Goal: Transaction & Acquisition: Register for event/course

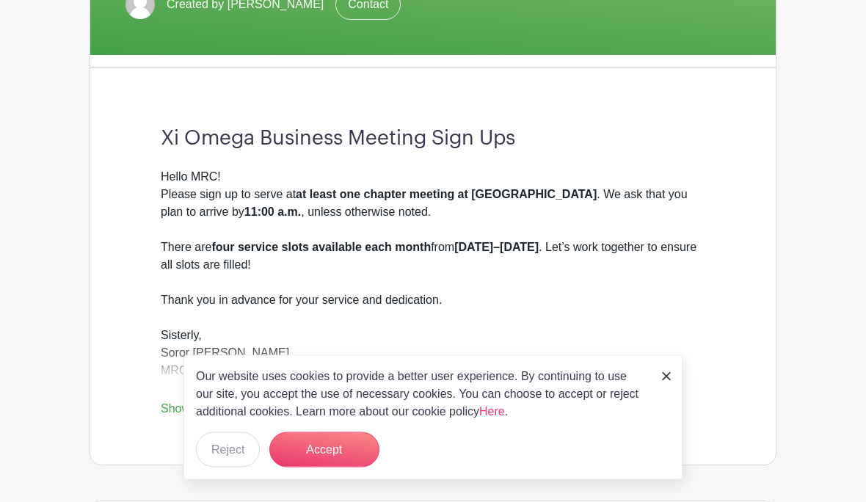
scroll to position [318, 0]
click at [316, 468] on button "Accept" at bounding box center [324, 449] width 110 height 35
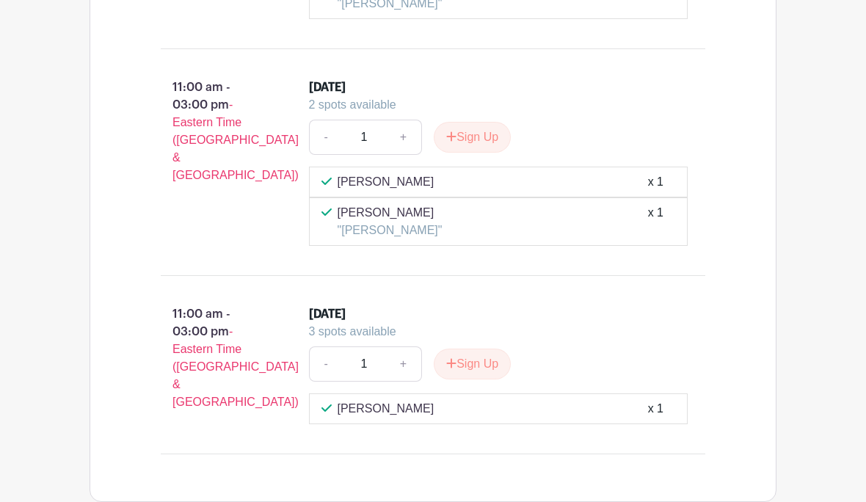
scroll to position [1482, 0]
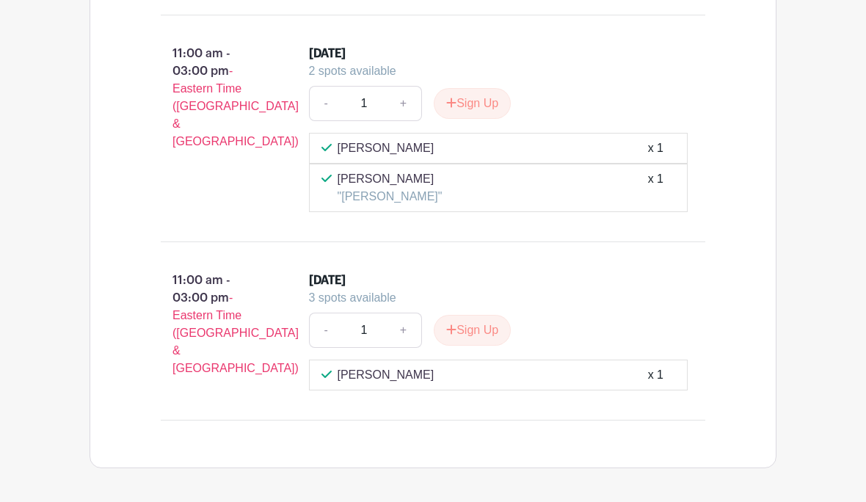
click at [578, 375] on div "Jessica Armstead x 1" at bounding box center [499, 376] width 355 height 18
click at [468, 331] on button "Sign Up" at bounding box center [472, 331] width 77 height 31
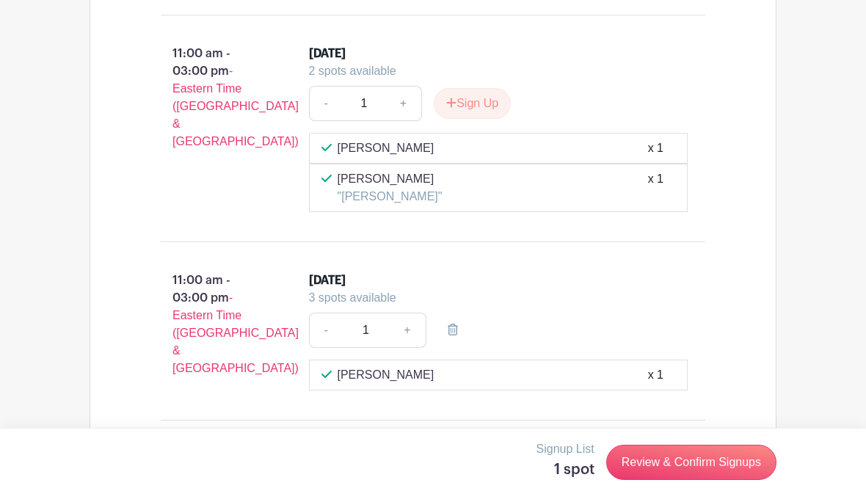
click at [650, 481] on link "Review & Confirm Signups" at bounding box center [691, 463] width 170 height 35
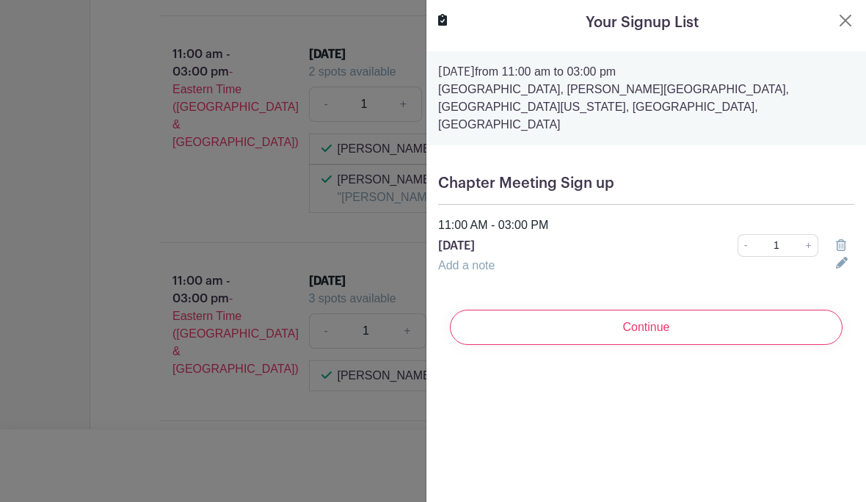
click at [849, 18] on button "Close" at bounding box center [846, 21] width 18 height 18
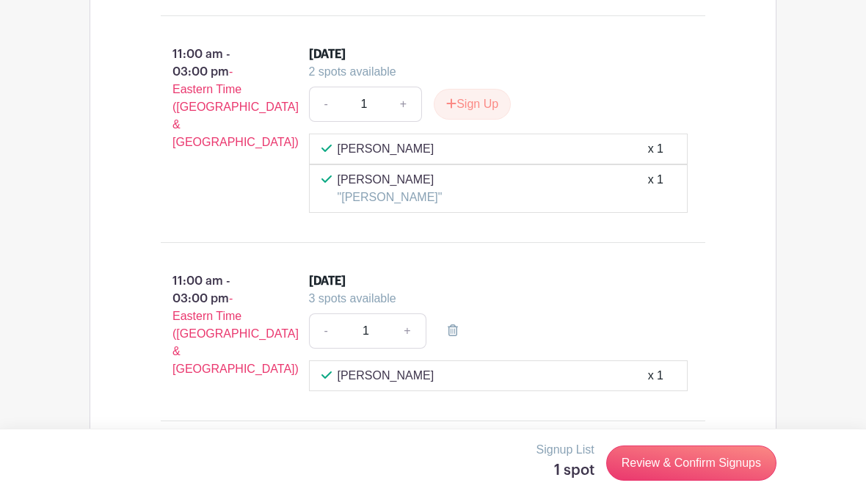
click at [556, 459] on p "Signup List" at bounding box center [566, 450] width 58 height 18
click at [664, 481] on link "Review & Confirm Signups" at bounding box center [691, 463] width 170 height 35
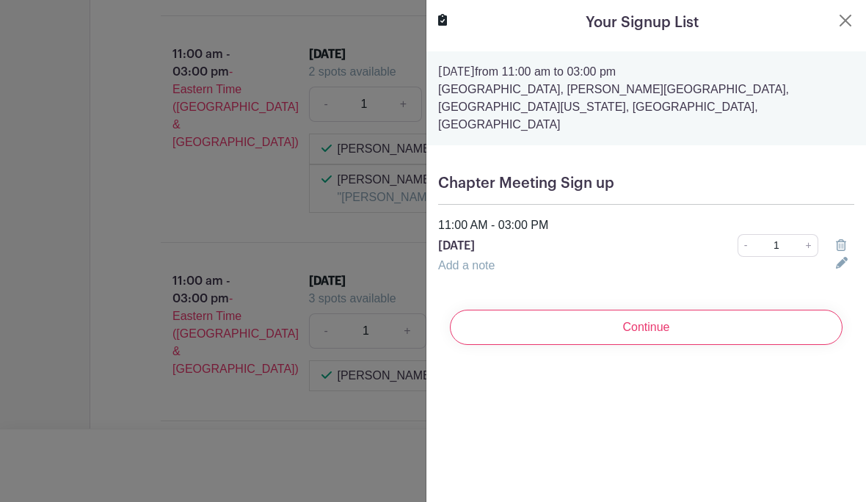
click at [646, 316] on input "Continue" at bounding box center [646, 327] width 393 height 35
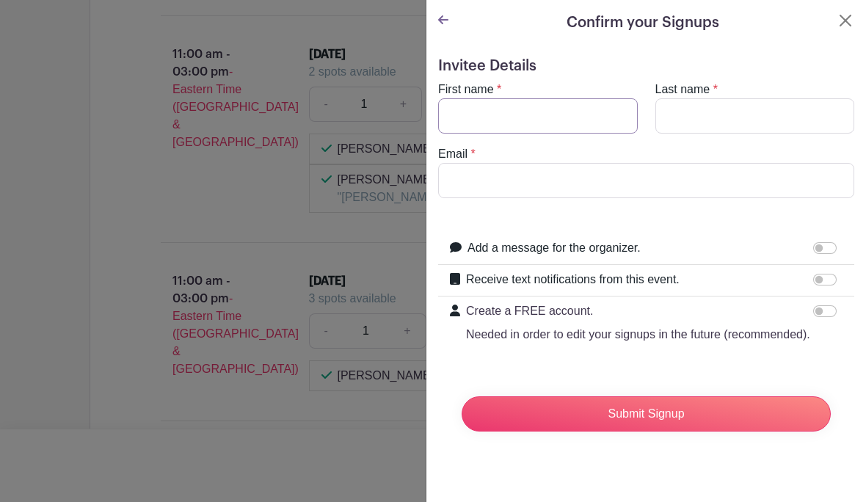
click at [539, 118] on input "First name" at bounding box center [538, 115] width 200 height 35
type input "Lisa"
type input "Hamilton"
type input "hlisa7lee@gmail.com"
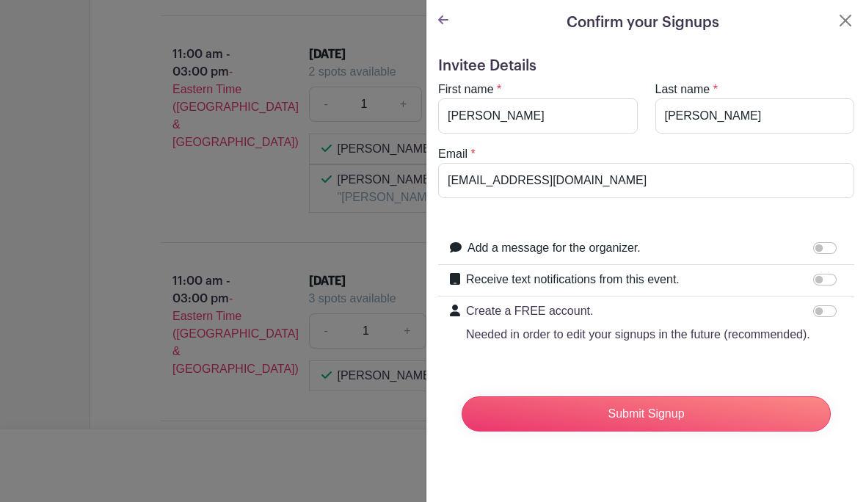
click at [590, 247] on label "Add a message for the organizer." at bounding box center [554, 248] width 173 height 18
click at [813, 247] on input "Add a message for the organizer." at bounding box center [824, 248] width 23 height 12
checkbox input "true"
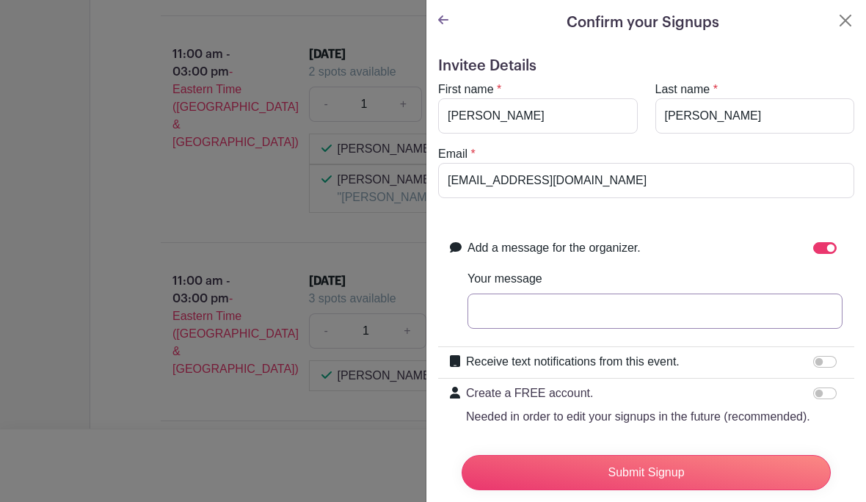
click at [485, 317] on input "Your message" at bounding box center [655, 311] width 375 height 35
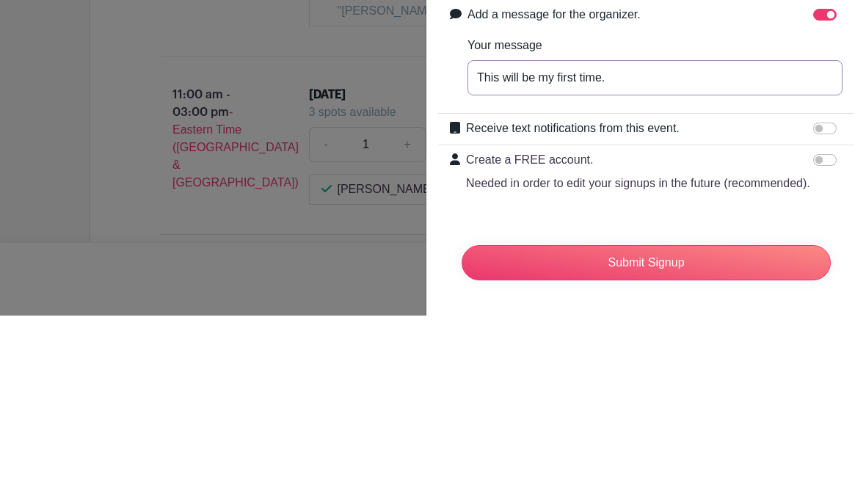
scroll to position [47, 0]
type input "This will be my first time."
click at [814, 309] on input "Receive text notifications from this event." at bounding box center [824, 315] width 23 height 12
checkbox input "true"
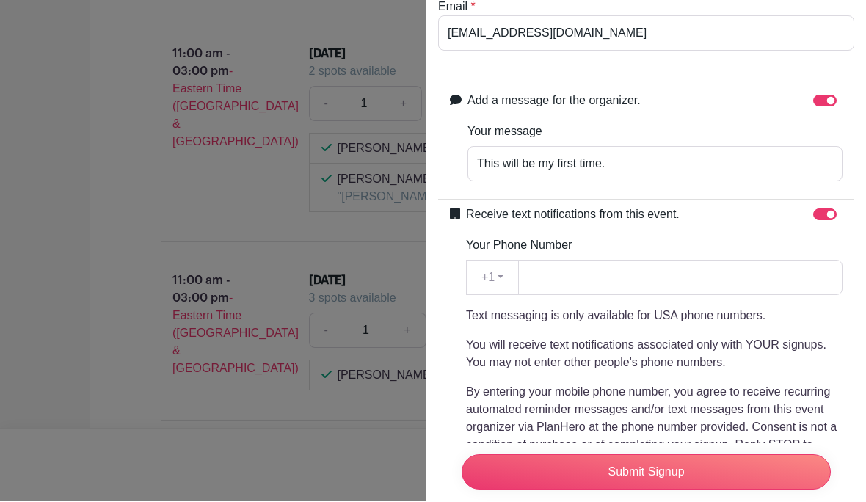
scroll to position [148, 0]
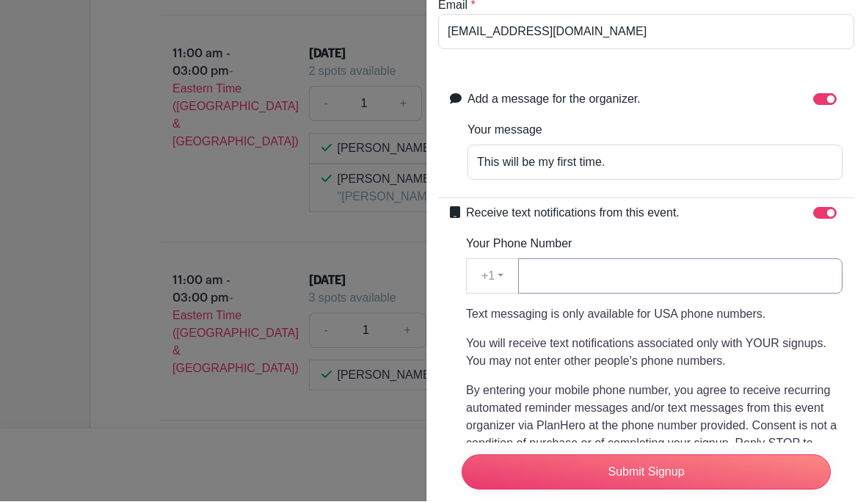
click at [564, 278] on input "Your Phone Number" at bounding box center [680, 276] width 324 height 35
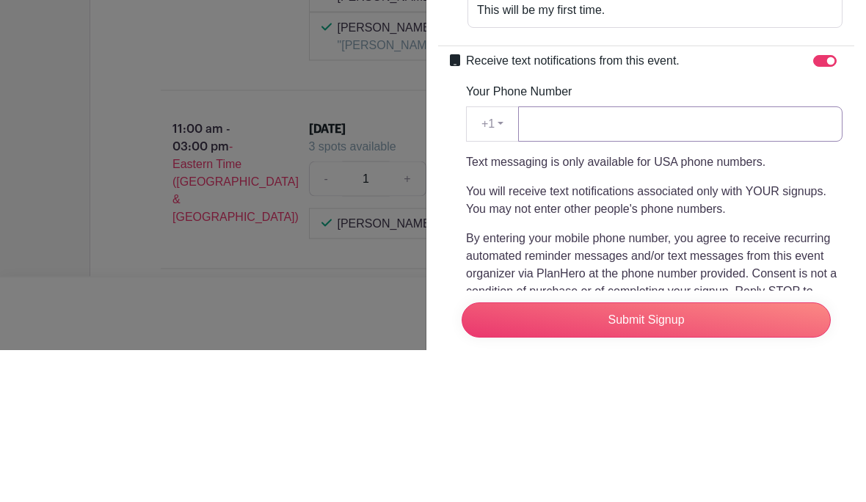
type input "7032005703"
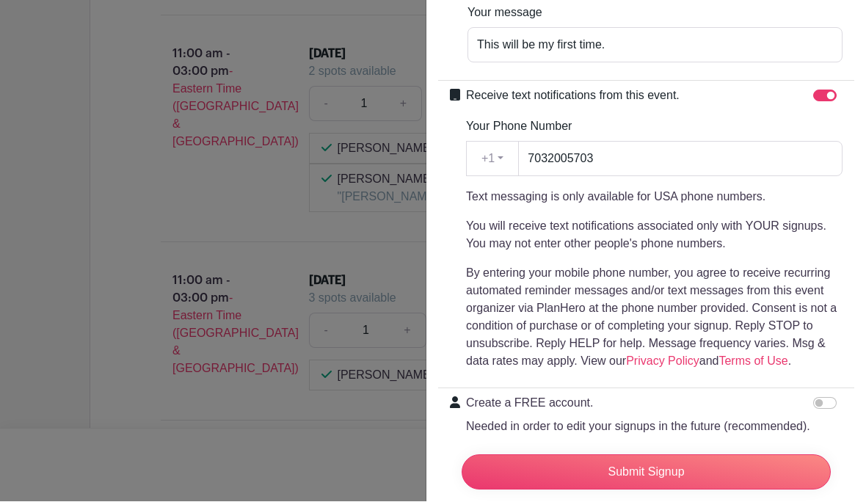
scroll to position [266, 0]
click at [637, 490] on input "Submit Signup" at bounding box center [646, 472] width 369 height 35
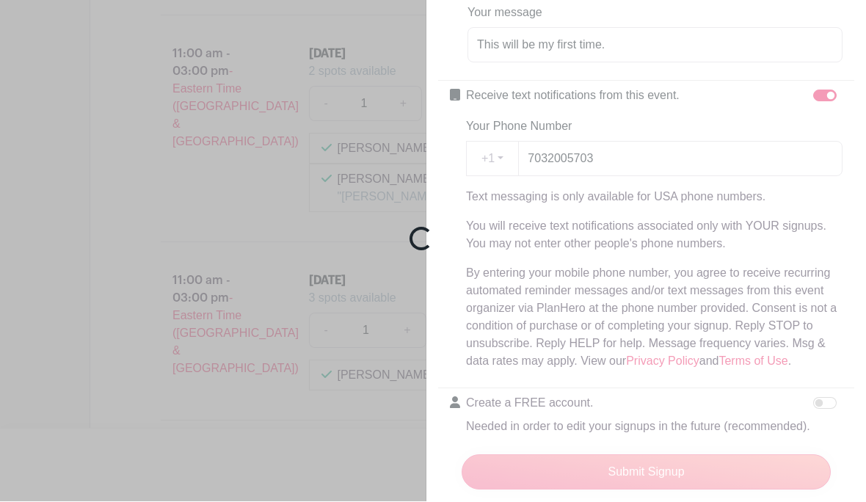
scroll to position [1482, 0]
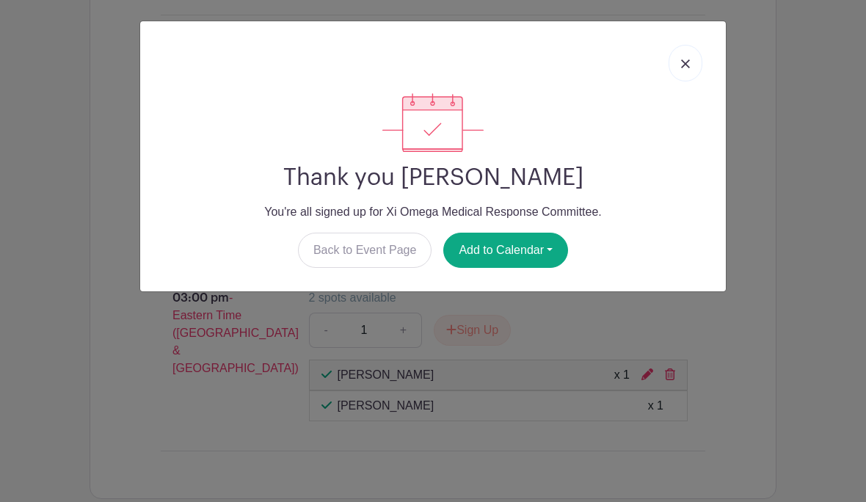
click at [501, 255] on button "Add to Calendar" at bounding box center [505, 250] width 125 height 35
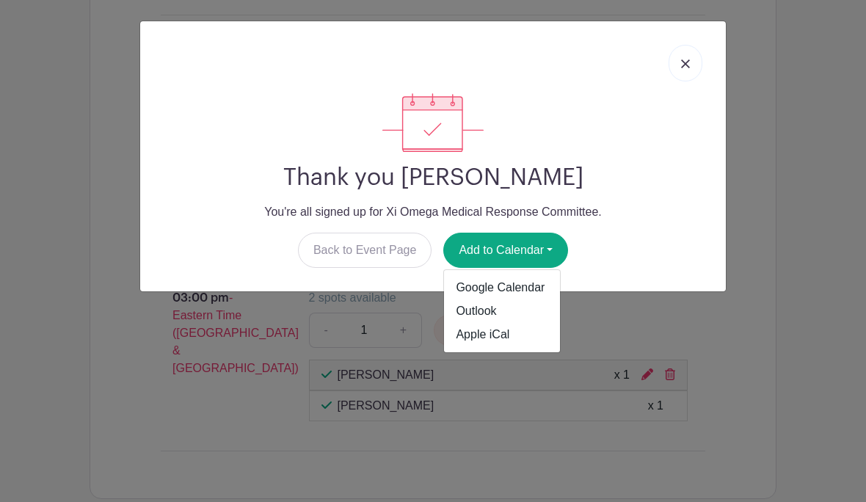
click at [514, 286] on link "Google Calendar" at bounding box center [502, 287] width 116 height 23
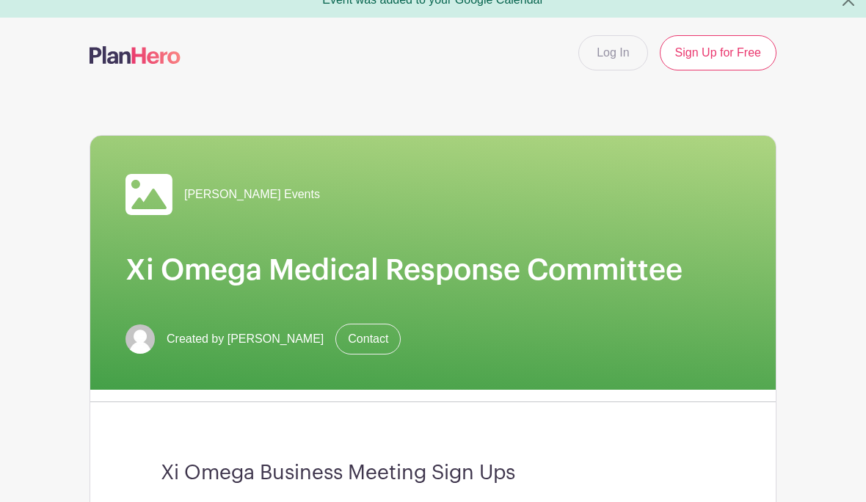
scroll to position [17, 0]
